Goal: Find specific page/section: Find specific page/section

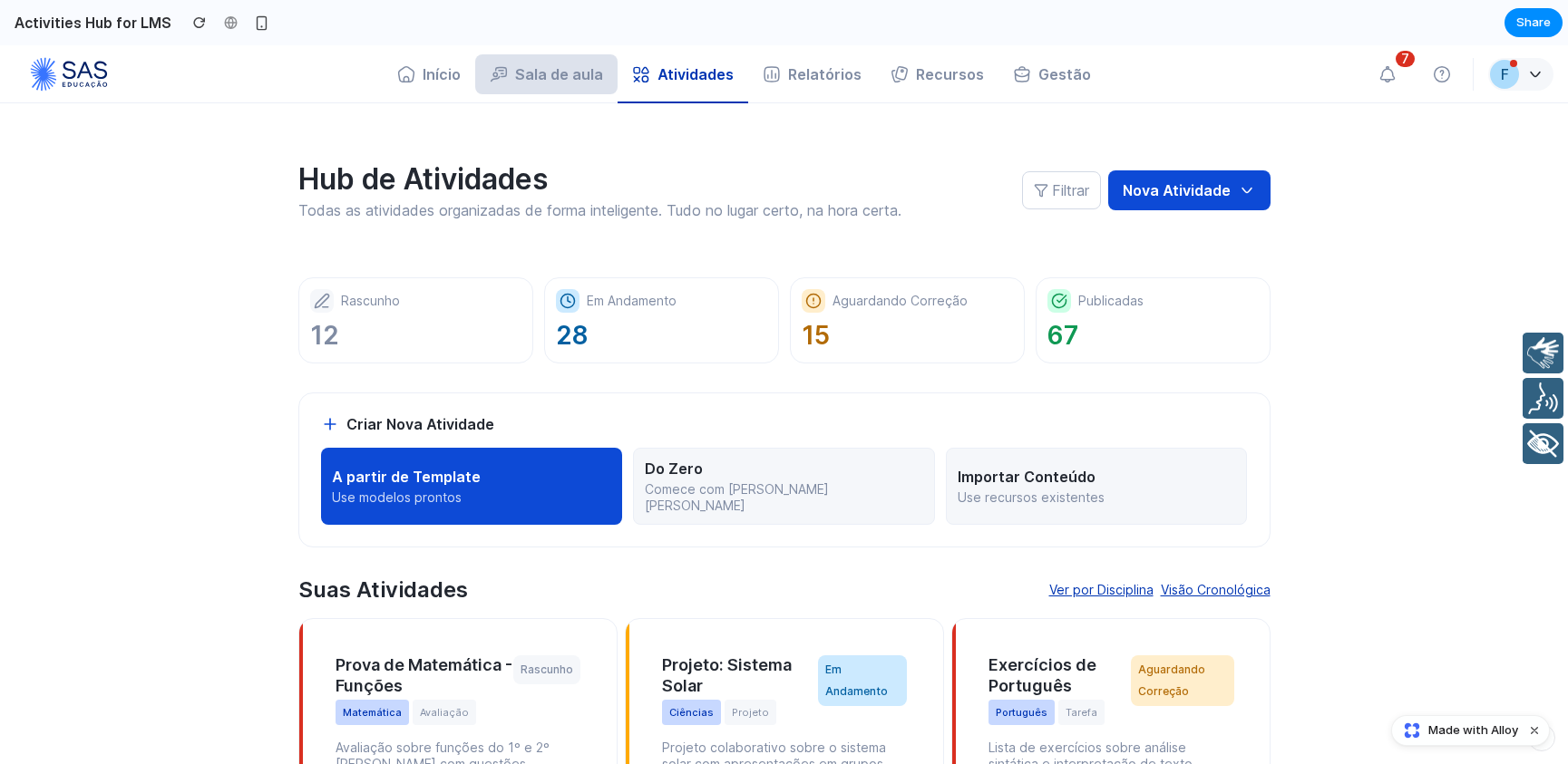
click at [569, 82] on button "Sala de aula" at bounding box center [546, 74] width 142 height 39
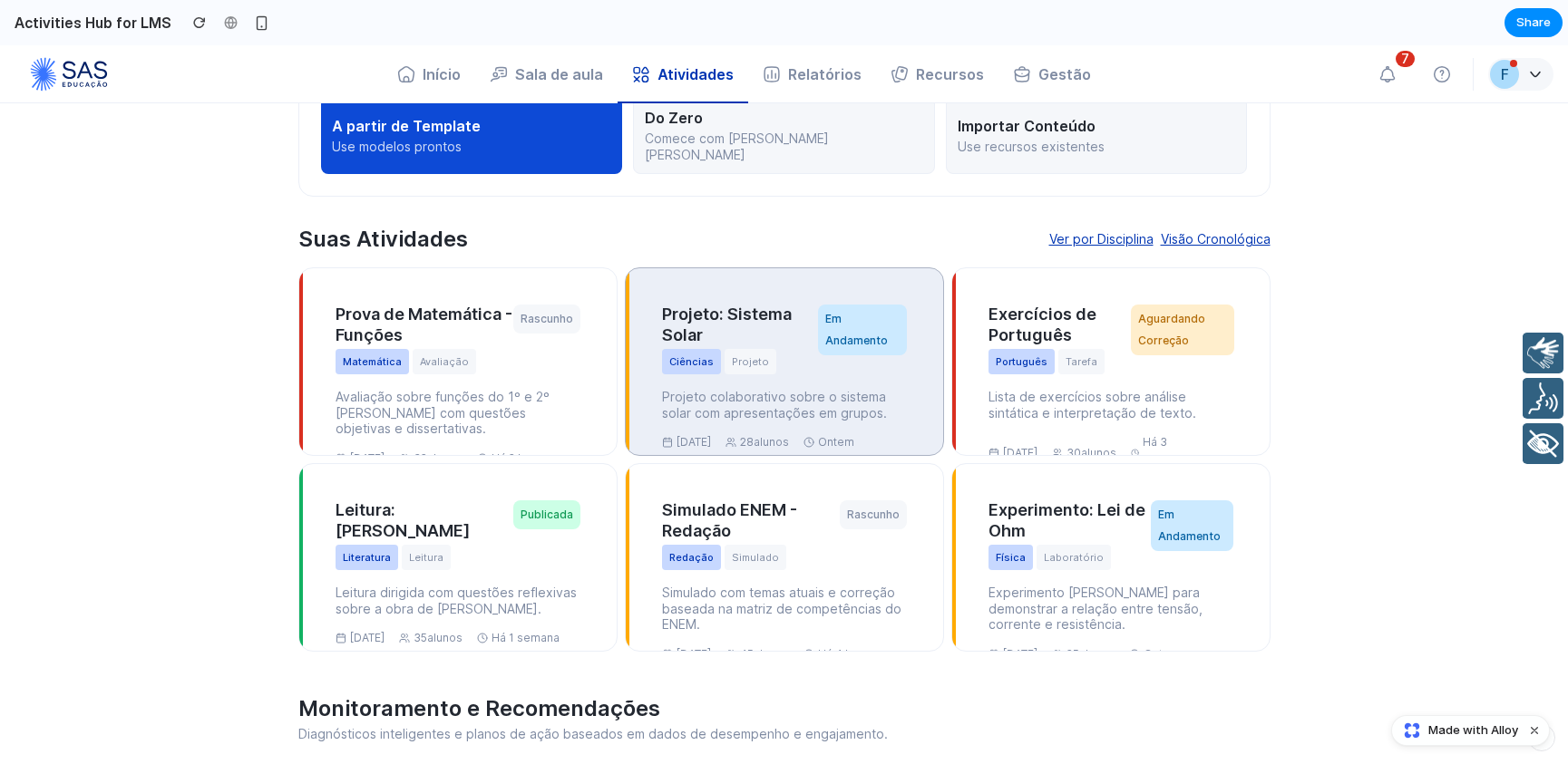
scroll to position [352, 0]
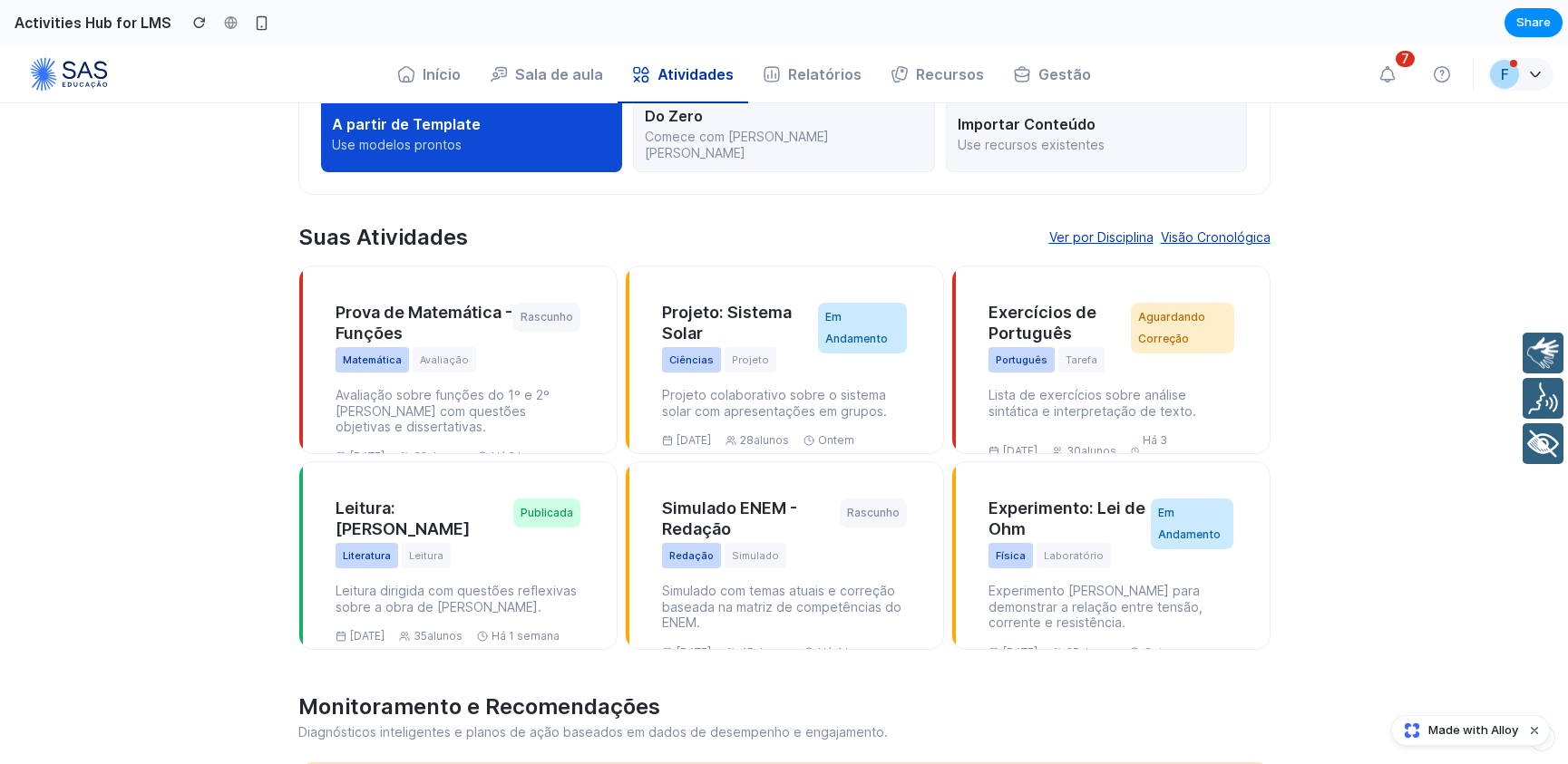
click at [1203, 227] on button "Visão Cronológica" at bounding box center [1215, 238] width 110 height 22
click at [1245, 227] on button "Visão Cronológica" at bounding box center [1215, 238] width 110 height 22
click at [1117, 227] on button "Ver por Disciplina" at bounding box center [1102, 238] width 105 height 22
click at [1243, 227] on button "Visão Cronológica" at bounding box center [1215, 238] width 110 height 22
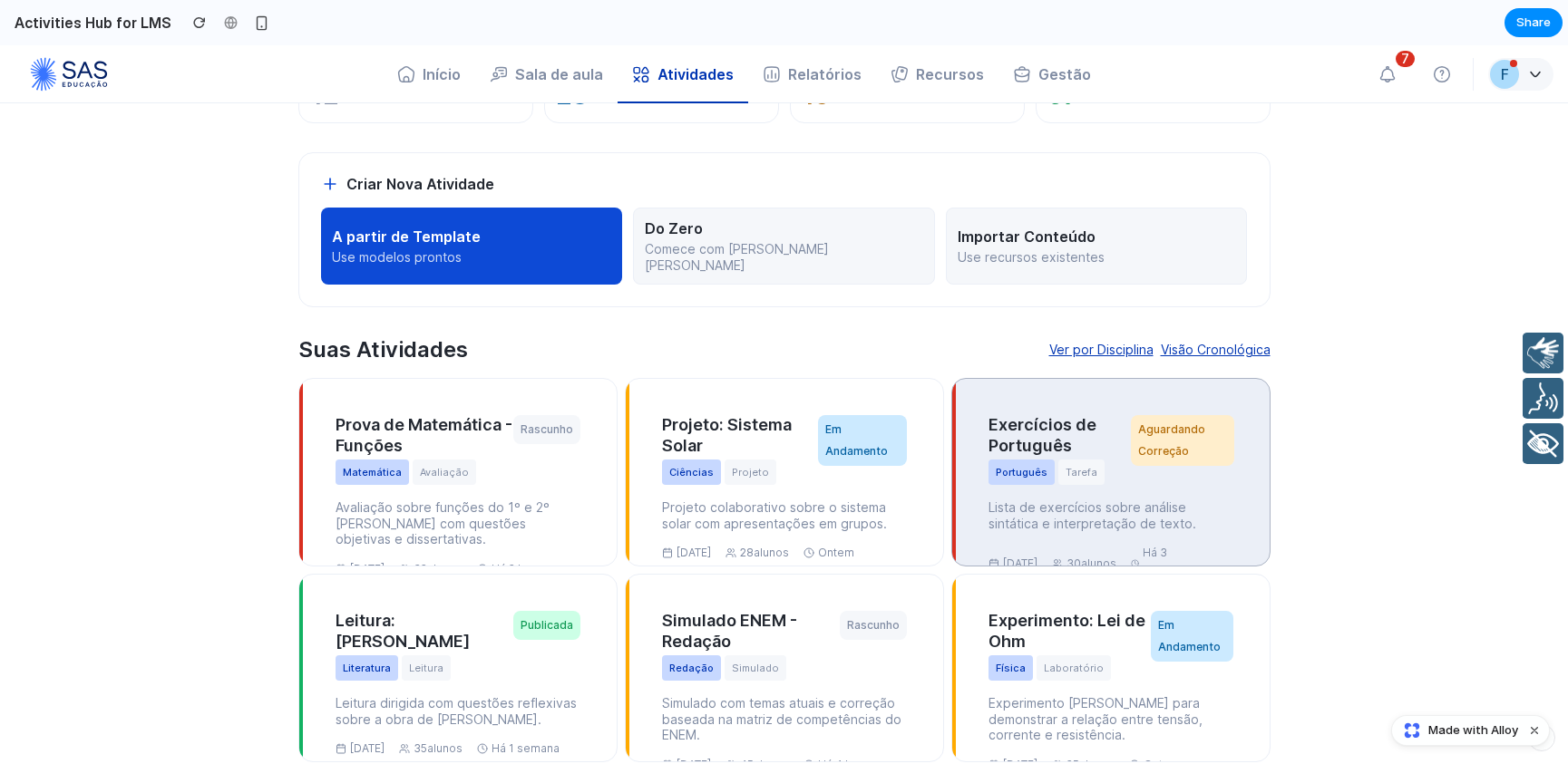
scroll to position [322, 0]
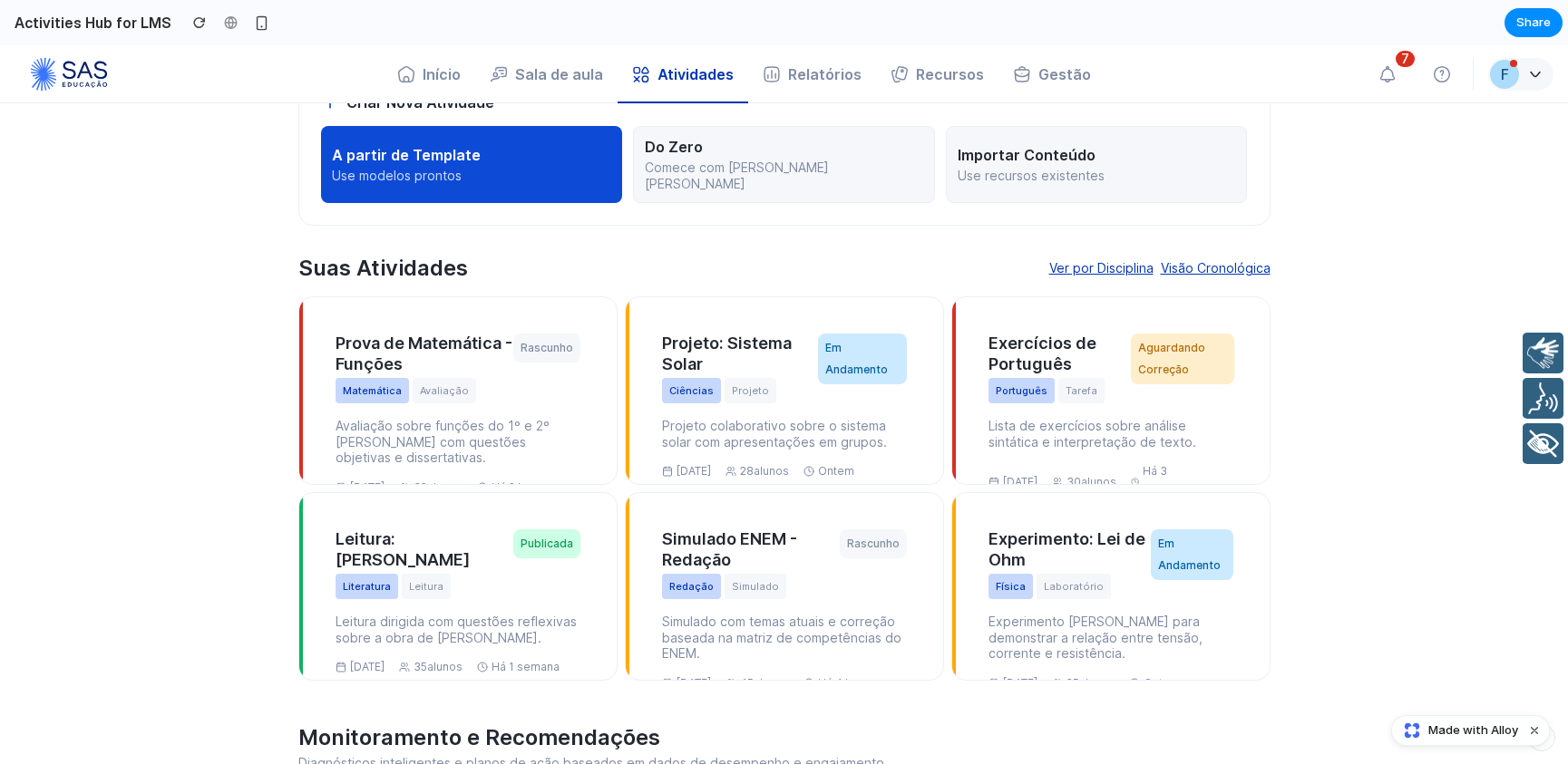
click at [1227, 258] on button "Visão Cronológica" at bounding box center [1215, 268] width 110 height 22
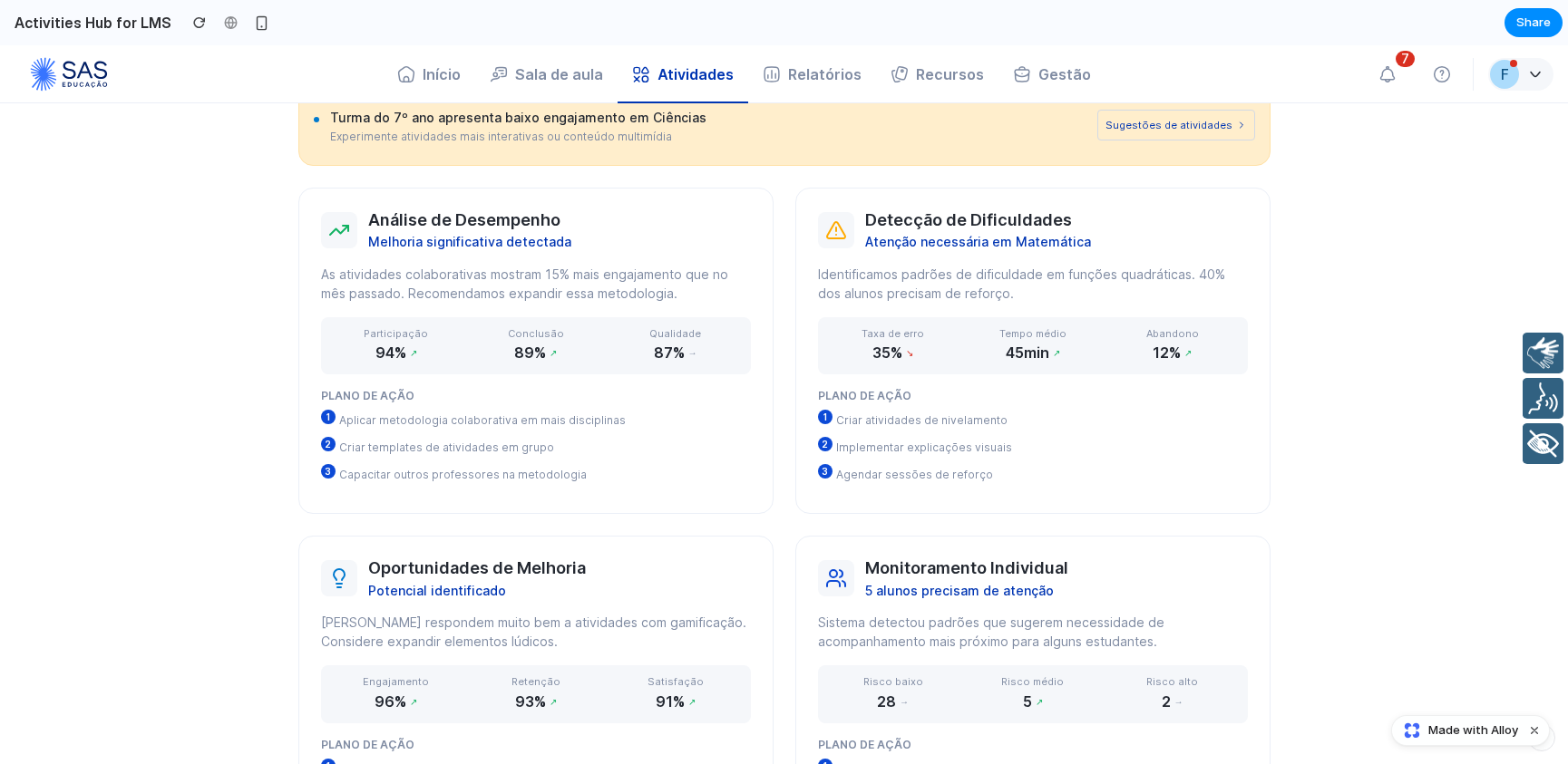
scroll to position [1104, 0]
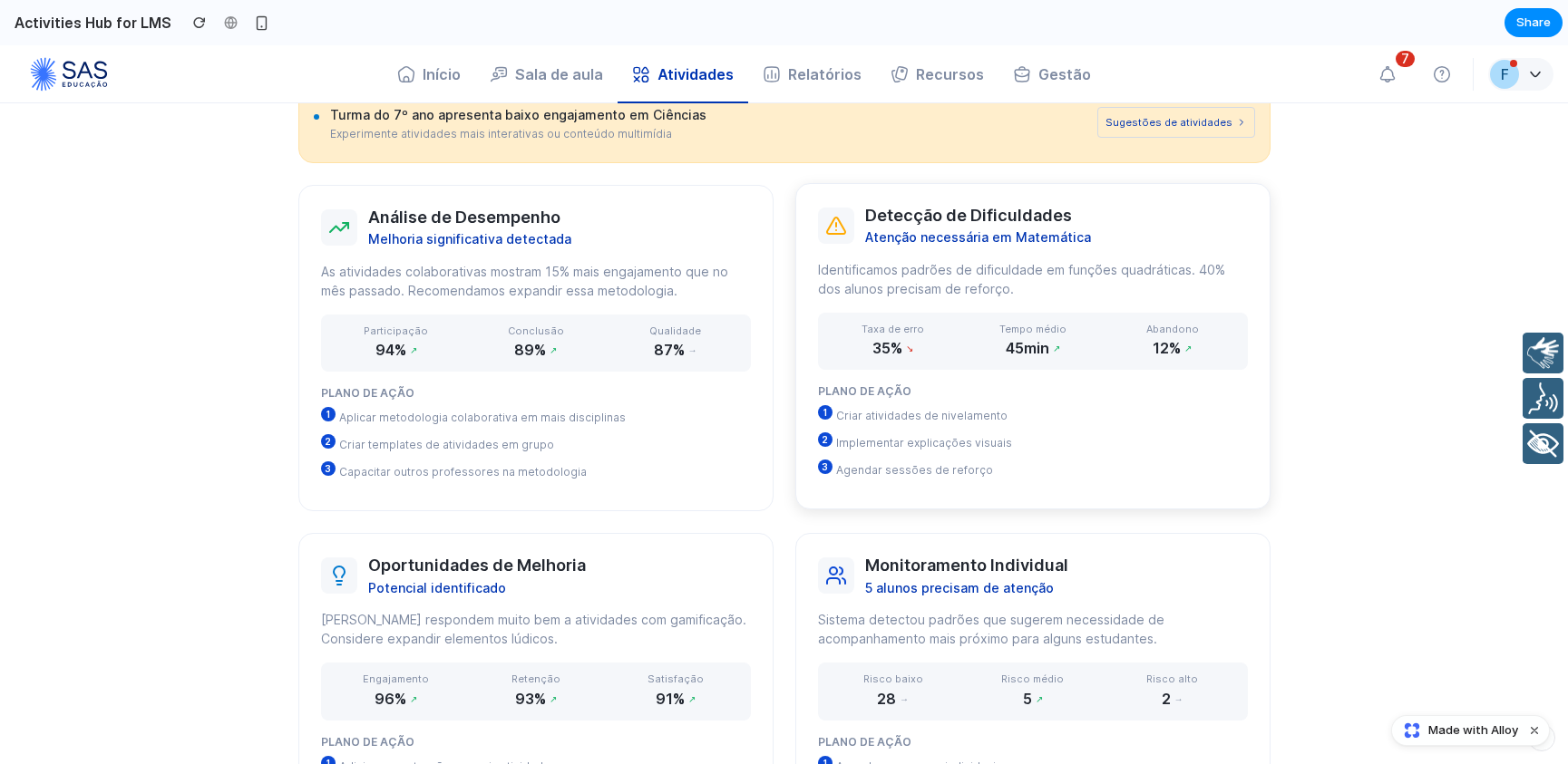
click at [1105, 212] on div "Detecção de Dificuldades Atenção necessária em Matemática" at bounding box center [1033, 226] width 430 height 39
click at [630, 219] on div "Análise de Desempenho Melhoria significativa detectada" at bounding box center [535, 226] width 430 height 39
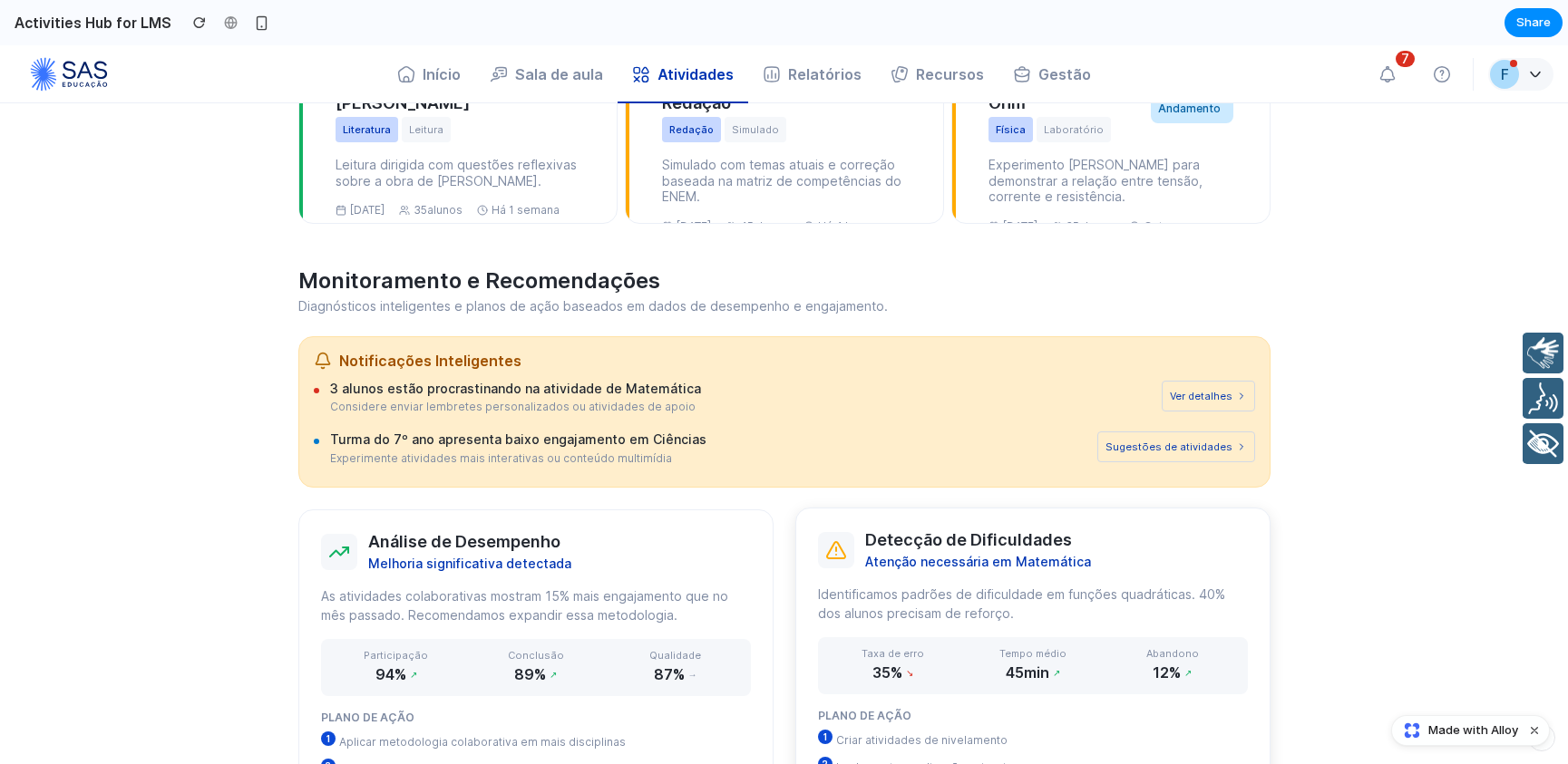
scroll to position [364, 0]
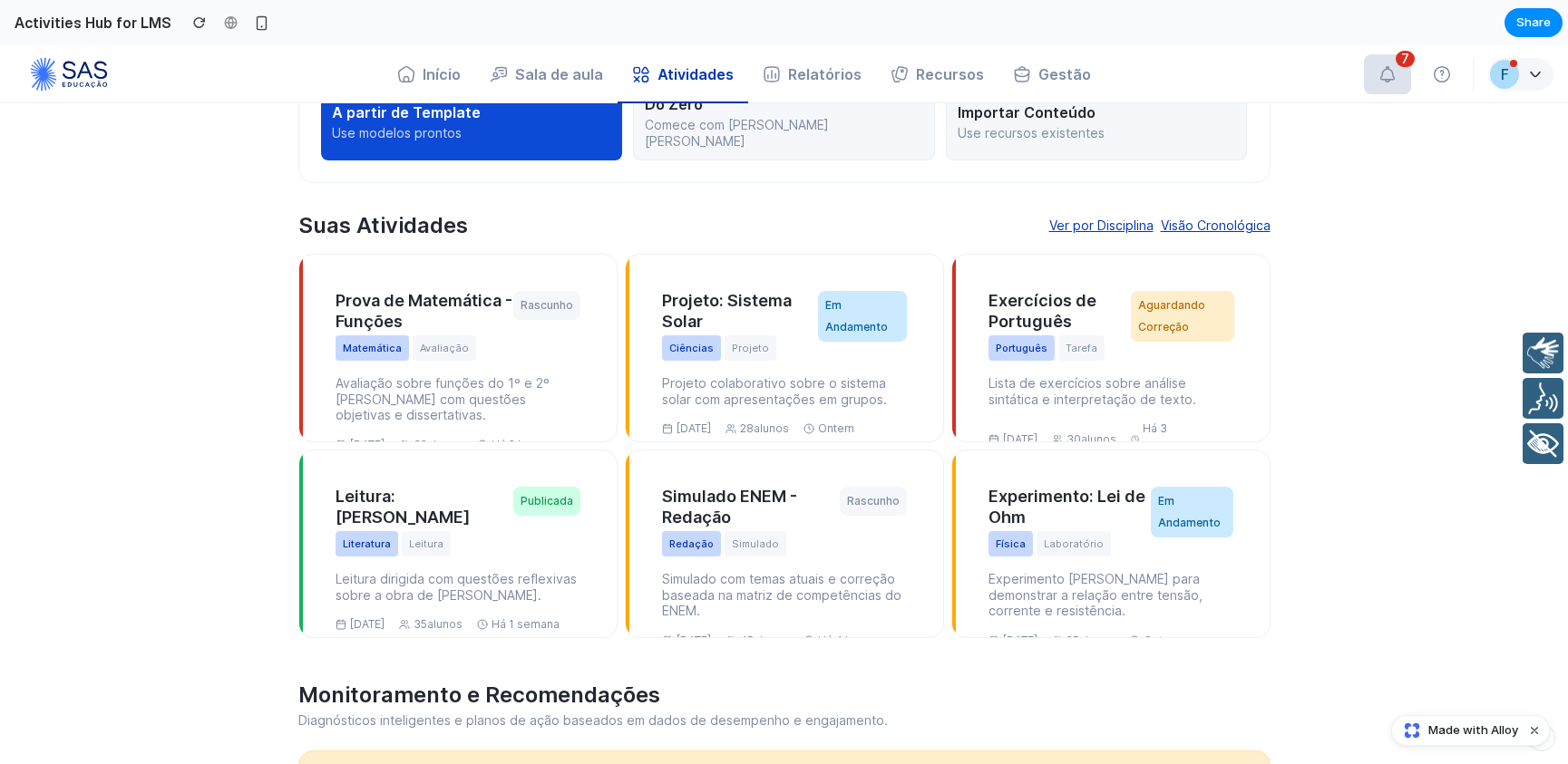
click at [1378, 77] on icon "button" at bounding box center [1387, 74] width 18 height 18
